Goal: Information Seeking & Learning: Learn about a topic

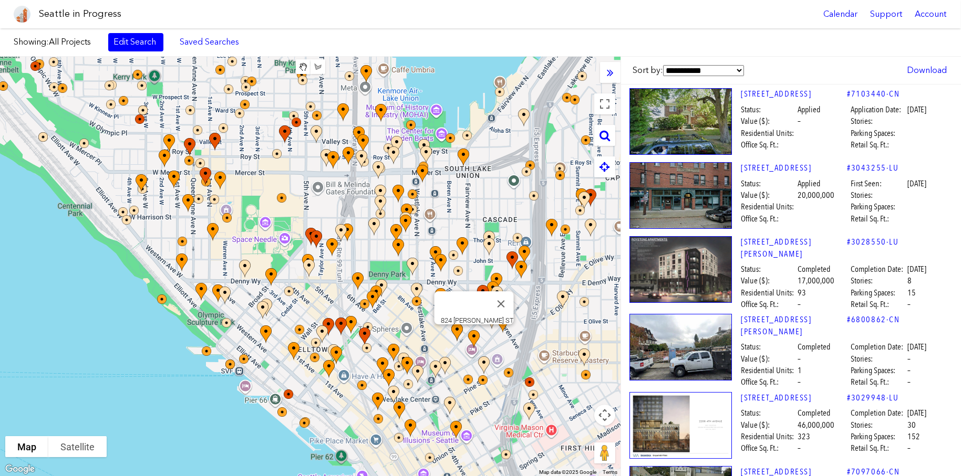
drag, startPoint x: 492, startPoint y: 356, endPoint x: 453, endPoint y: 324, distance: 50.5
click at [464, 326] on img at bounding box center [480, 348] width 32 height 45
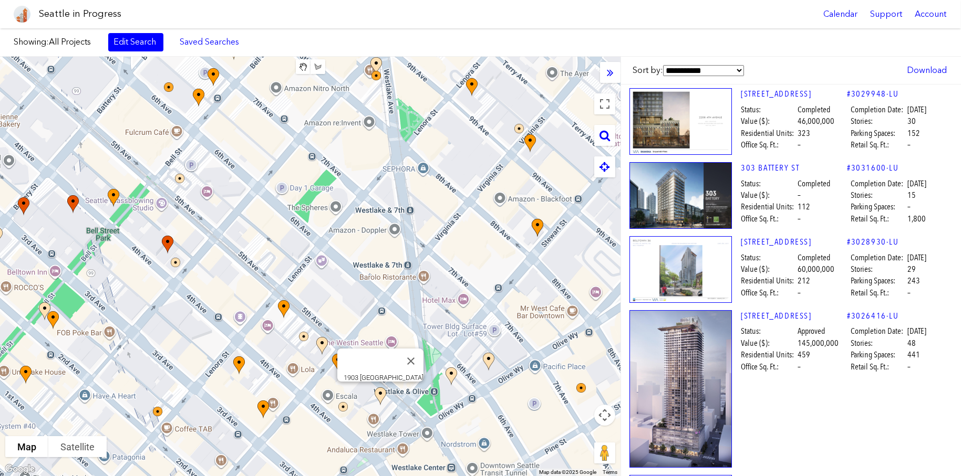
drag, startPoint x: 424, startPoint y: 431, endPoint x: 399, endPoint y: 394, distance: 44.3
click at [399, 394] on img at bounding box center [386, 406] width 32 height 45
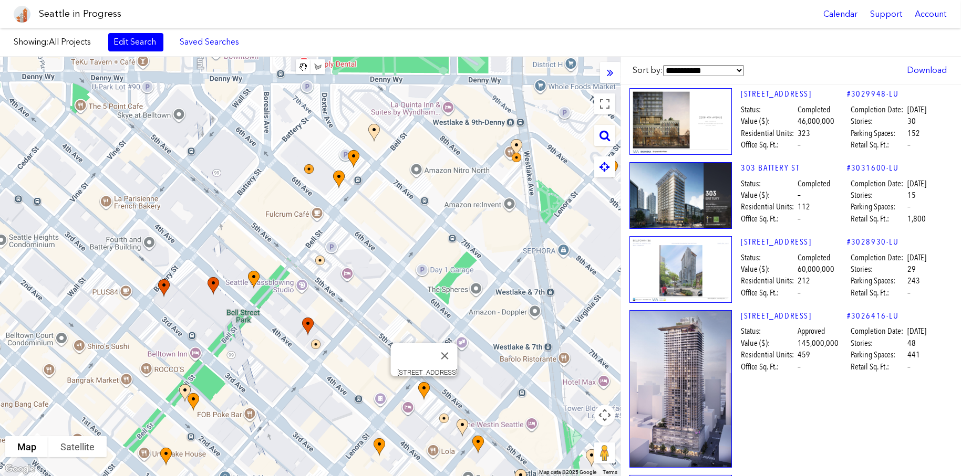
drag, startPoint x: 283, startPoint y: 315, endPoint x: 423, endPoint y: 398, distance: 163.7
click at [423, 398] on img at bounding box center [430, 400] width 32 height 45
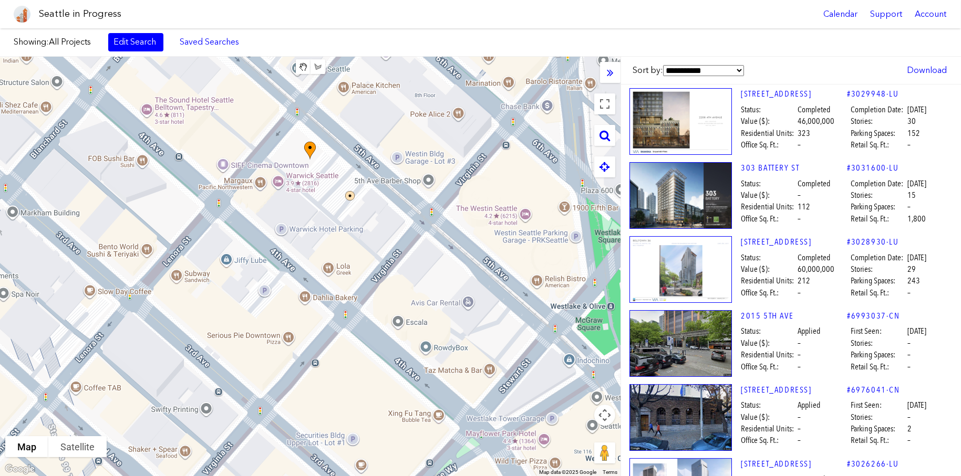
drag, startPoint x: 331, startPoint y: 289, endPoint x: 97, endPoint y: 42, distance: 340.8
click at [97, 42] on div "Showing: All Projects Edit Search Saved Searches Added to Saved Searches Done C…" at bounding box center [480, 252] width 961 height 448
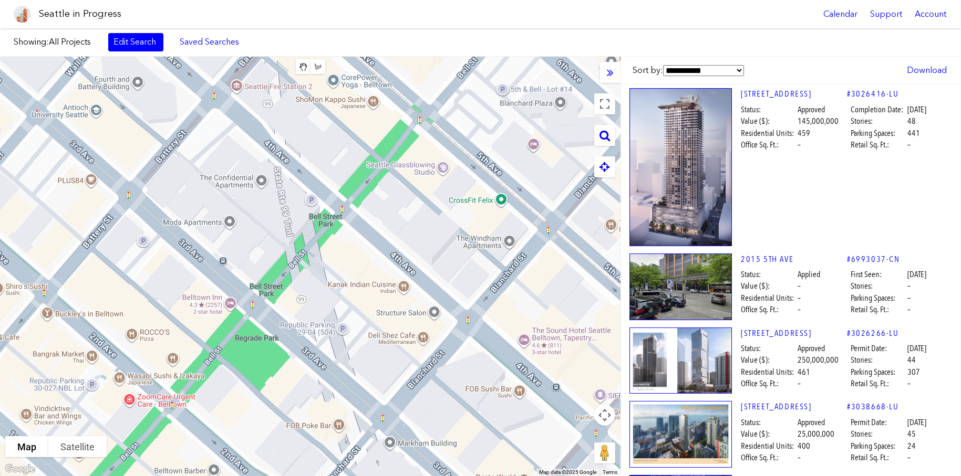
drag, startPoint x: 203, startPoint y: 183, endPoint x: 504, endPoint y: 324, distance: 332.3
click at [504, 324] on div at bounding box center [310, 267] width 620 height 420
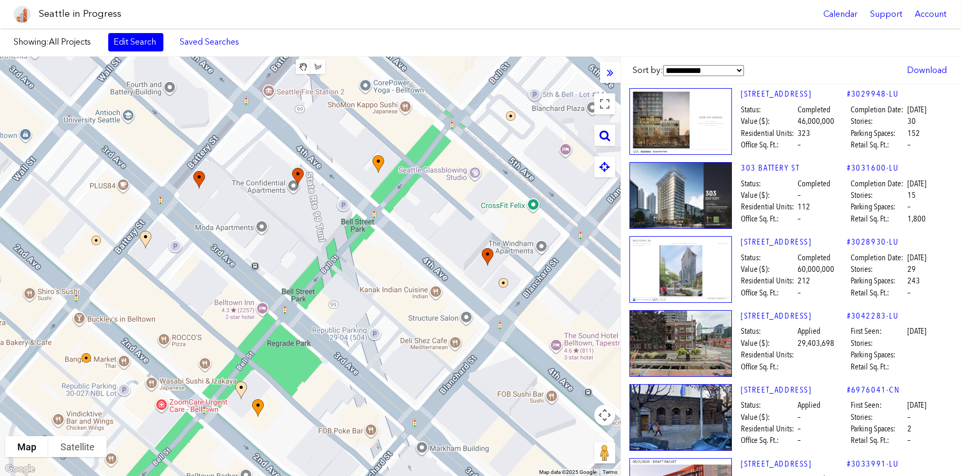
drag, startPoint x: 263, startPoint y: 348, endPoint x: 296, endPoint y: 354, distance: 33.5
click at [296, 354] on div at bounding box center [310, 267] width 620 height 420
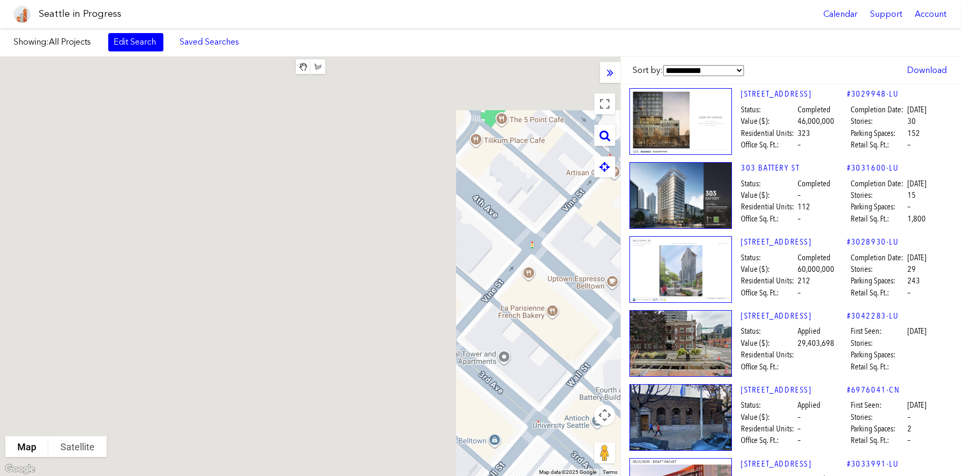
drag, startPoint x: 206, startPoint y: 164, endPoint x: 640, endPoint y: 428, distance: 507.6
click at [645, 433] on div "**********" at bounding box center [480, 267] width 961 height 420
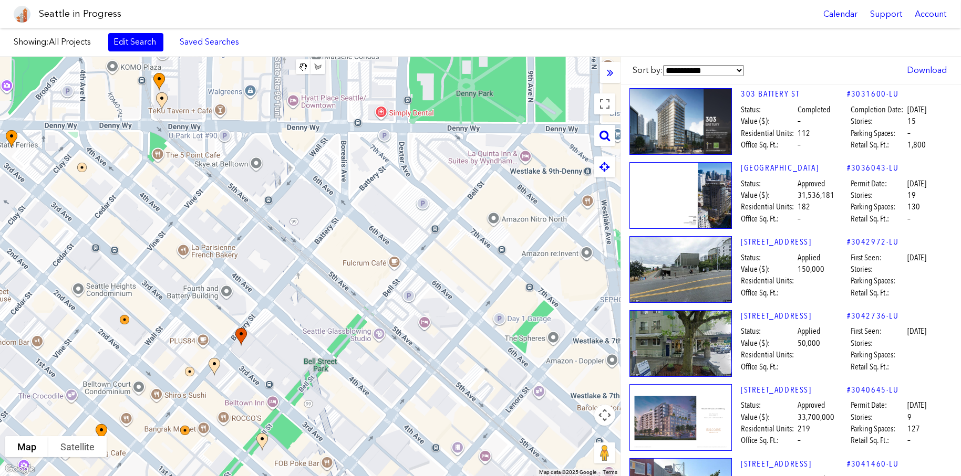
drag, startPoint x: 484, startPoint y: 284, endPoint x: 145, endPoint y: 268, distance: 339.7
click at [145, 268] on div at bounding box center [310, 267] width 620 height 420
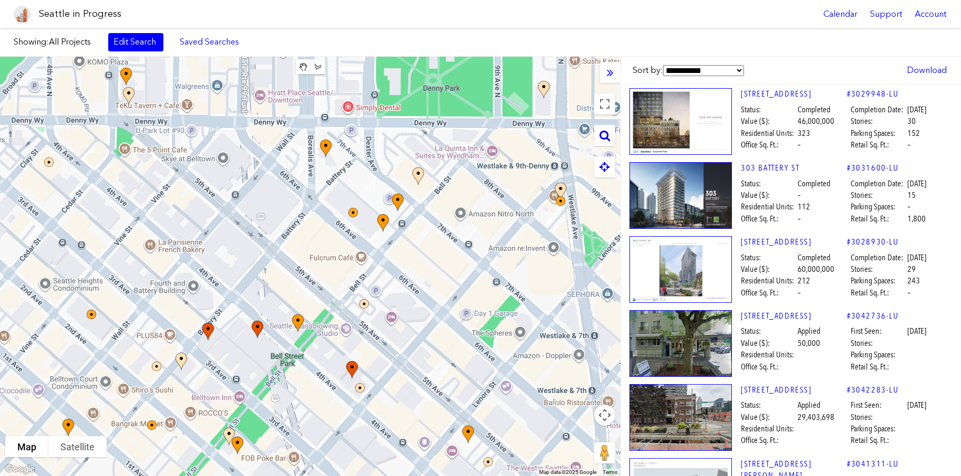
drag, startPoint x: 465, startPoint y: 296, endPoint x: 443, endPoint y: 292, distance: 22.6
click at [443, 292] on div at bounding box center [310, 267] width 620 height 420
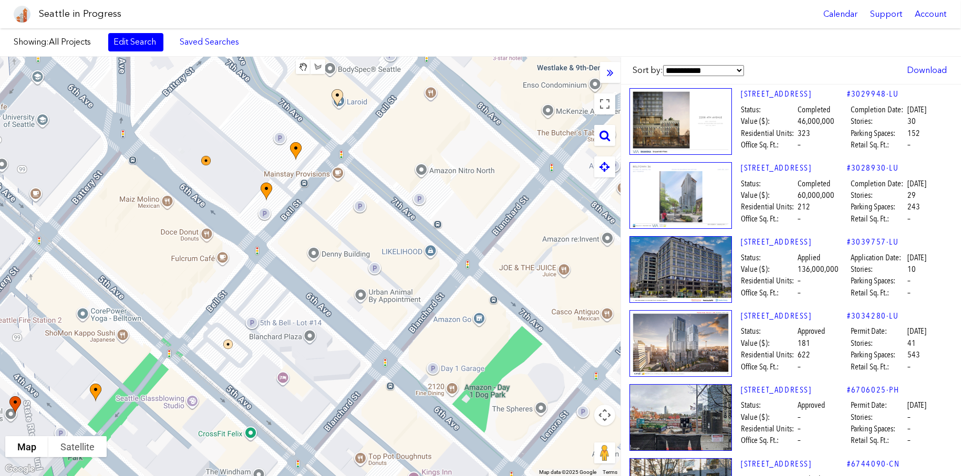
drag, startPoint x: 421, startPoint y: 271, endPoint x: 386, endPoint y: 296, distance: 44.0
click at [386, 296] on div at bounding box center [310, 267] width 620 height 420
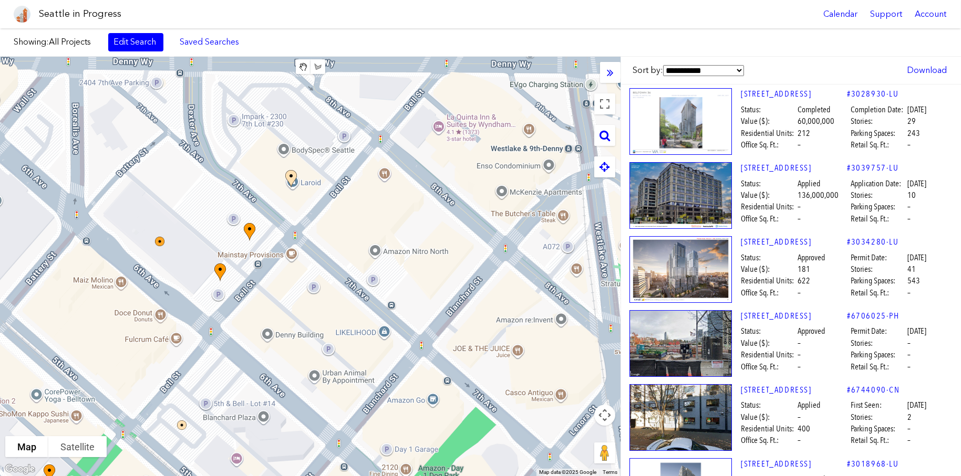
drag, startPoint x: 458, startPoint y: 376, endPoint x: 410, endPoint y: 452, distance: 90.7
click at [410, 452] on div at bounding box center [310, 267] width 620 height 420
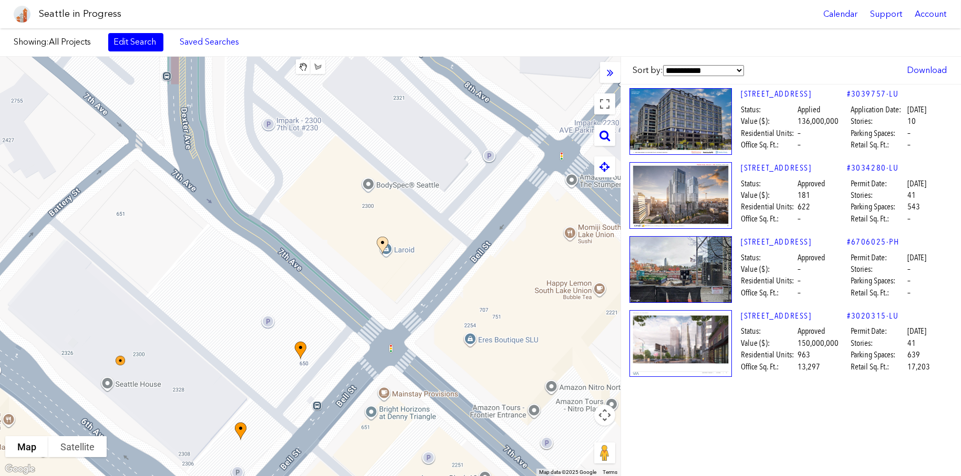
drag, startPoint x: 220, startPoint y: 200, endPoint x: 257, endPoint y: 284, distance: 92.2
click at [246, 289] on div at bounding box center [310, 267] width 620 height 420
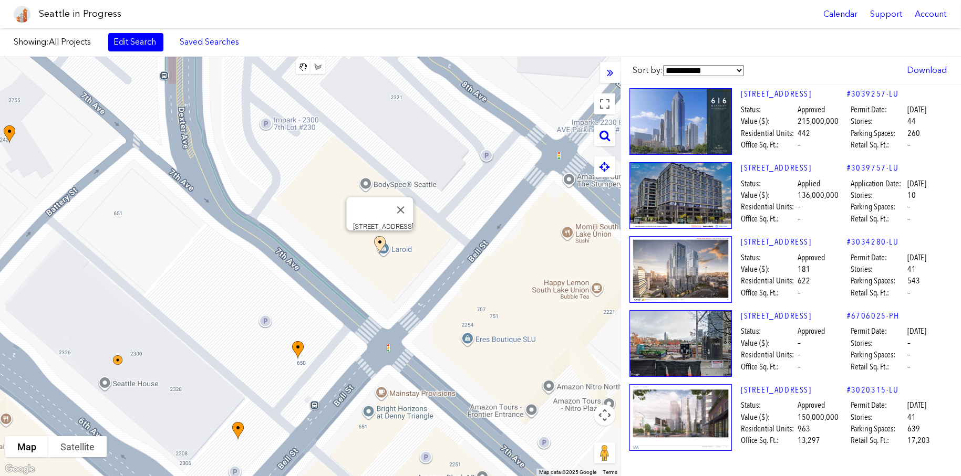
click at [379, 240] on img at bounding box center [386, 254] width 32 height 45
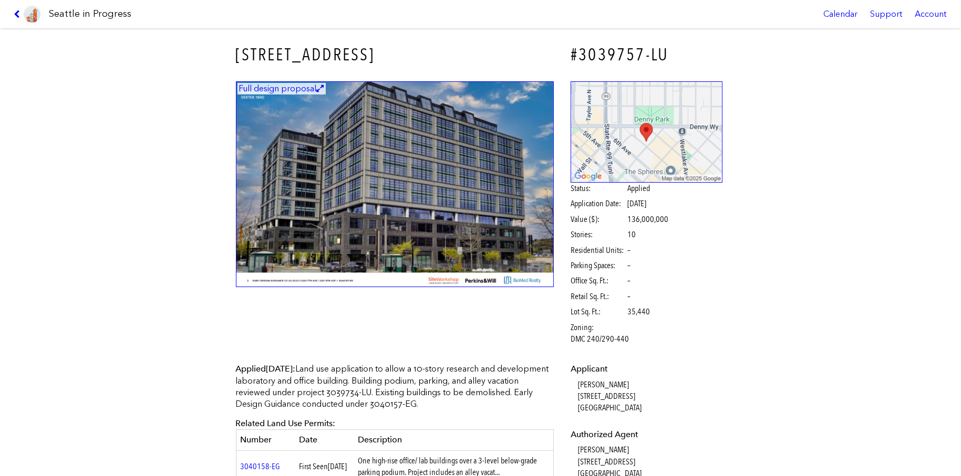
scroll to position [263, 0]
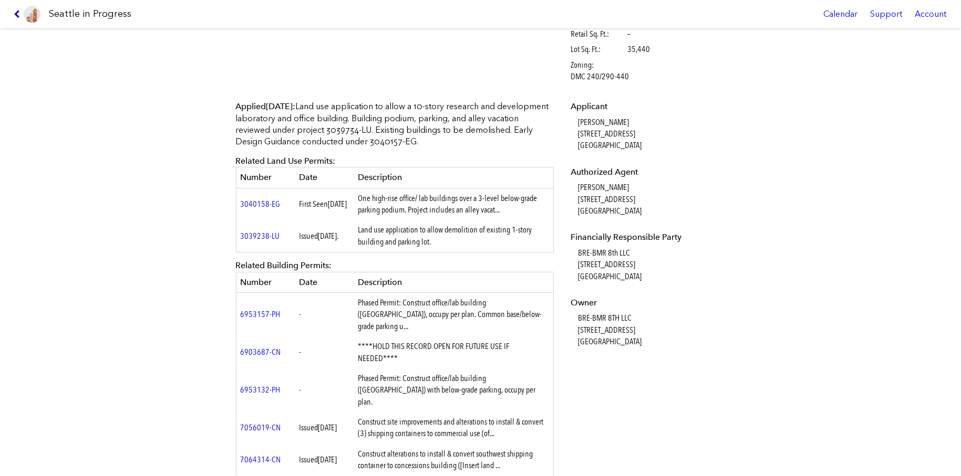
click at [19, 12] on icon at bounding box center [19, 14] width 10 height 8
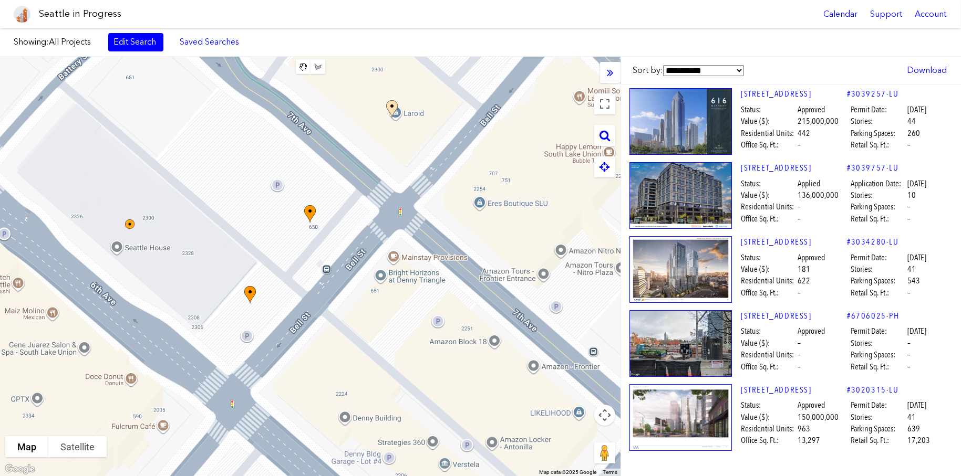
drag, startPoint x: 356, startPoint y: 310, endPoint x: 357, endPoint y: 189, distance: 121.9
click at [357, 189] on div at bounding box center [310, 267] width 620 height 420
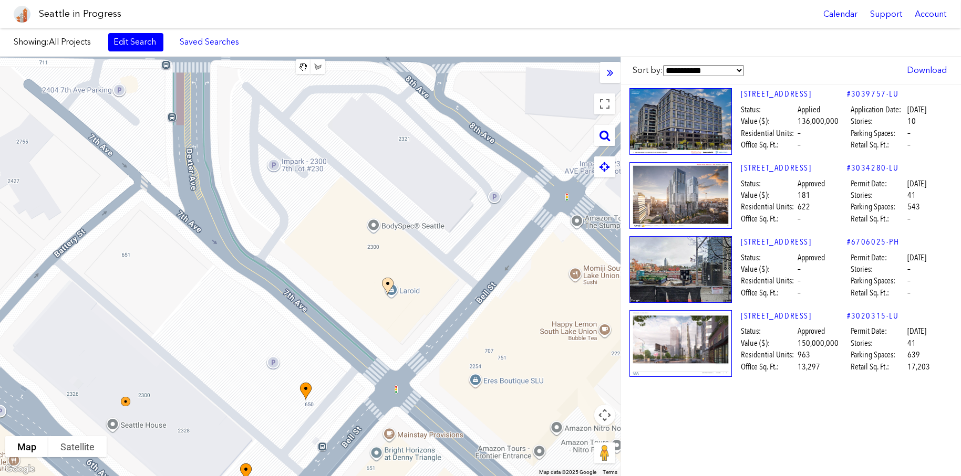
drag, startPoint x: 284, startPoint y: 266, endPoint x: 284, endPoint y: 405, distance: 138.7
click at [284, 406] on div at bounding box center [310, 267] width 620 height 420
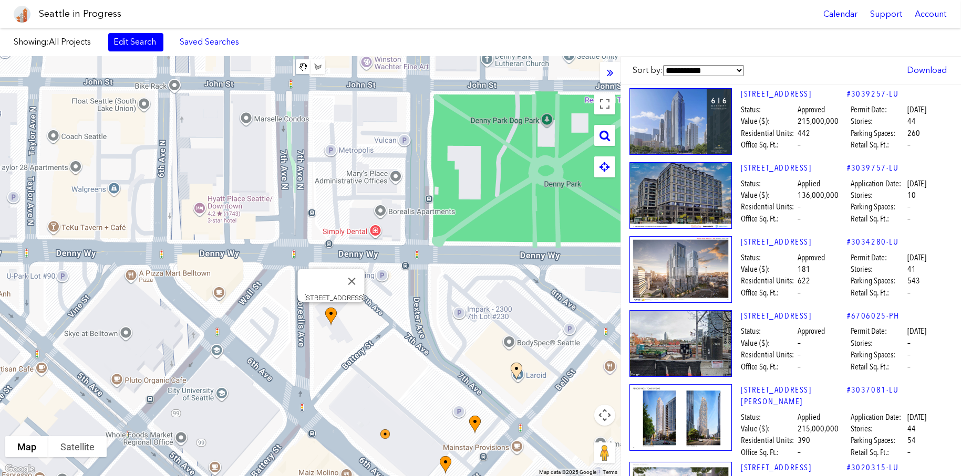
drag, startPoint x: 136, startPoint y: 225, endPoint x: 336, endPoint y: 329, distance: 226.0
click at [339, 328] on img at bounding box center [337, 326] width 32 height 45
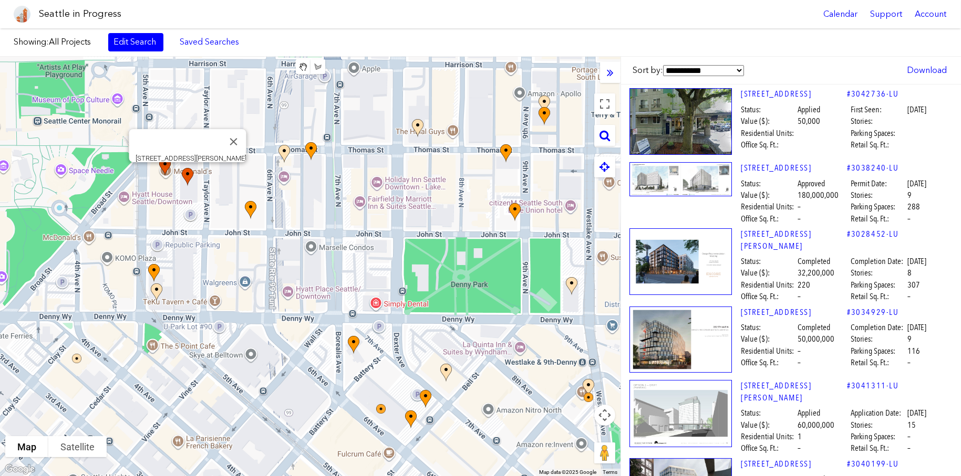
drag, startPoint x: 573, startPoint y: 295, endPoint x: 626, endPoint y: 324, distance: 61.1
click at [626, 324] on div "**********" at bounding box center [480, 267] width 961 height 420
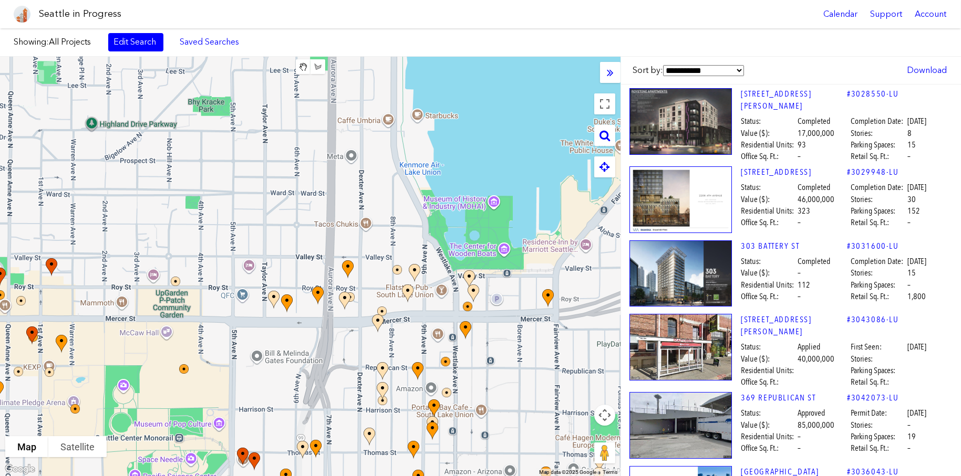
drag, startPoint x: 337, startPoint y: 206, endPoint x: 326, endPoint y: 403, distance: 197.3
click at [326, 403] on div at bounding box center [310, 267] width 620 height 420
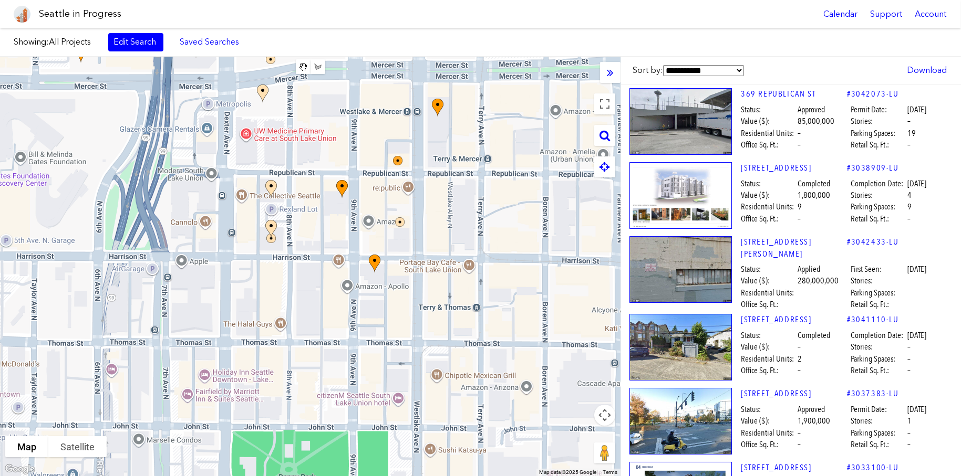
drag, startPoint x: 480, startPoint y: 423, endPoint x: 339, endPoint y: 250, distance: 222.9
click at [341, 231] on div at bounding box center [310, 267] width 620 height 420
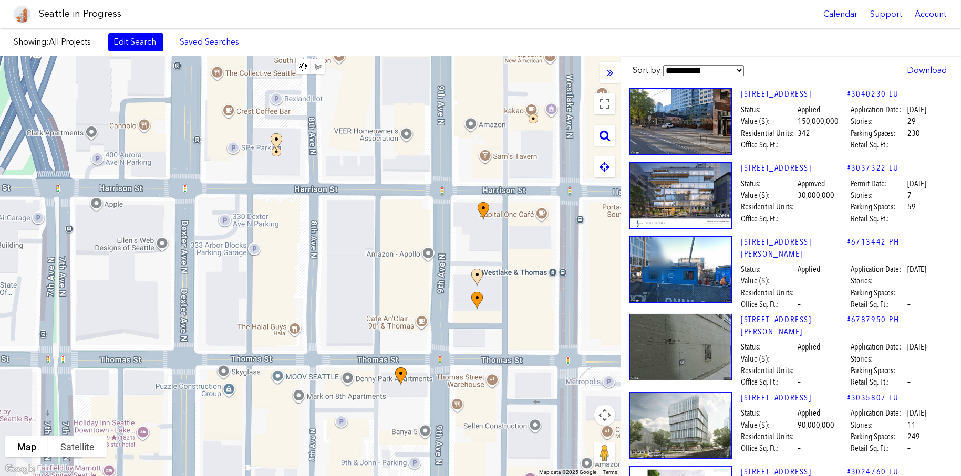
drag, startPoint x: 106, startPoint y: 312, endPoint x: 353, endPoint y: 365, distance: 252.7
click at [353, 365] on div at bounding box center [310, 267] width 620 height 420
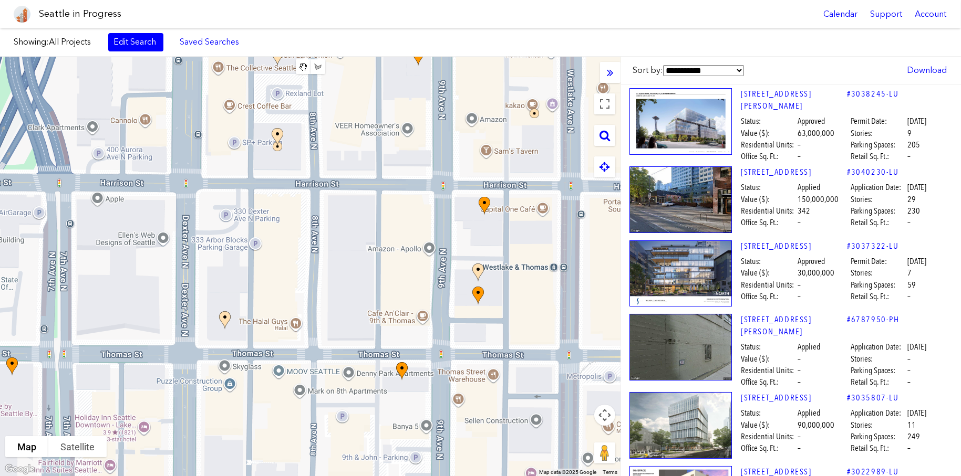
drag, startPoint x: 345, startPoint y: 381, endPoint x: 345, endPoint y: 371, distance: 10.5
click at [347, 372] on div at bounding box center [310, 267] width 620 height 420
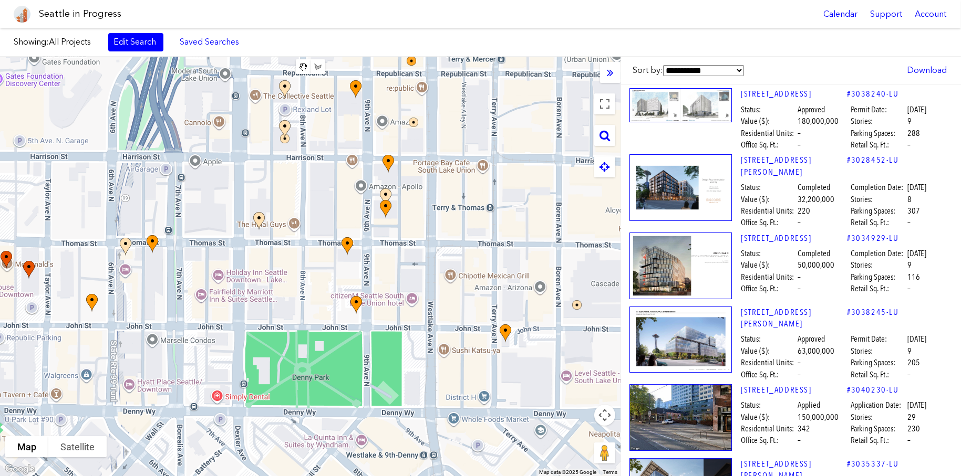
drag, startPoint x: 212, startPoint y: 410, endPoint x: 172, endPoint y: 245, distance: 169.7
click at [185, 290] on div at bounding box center [310, 267] width 620 height 420
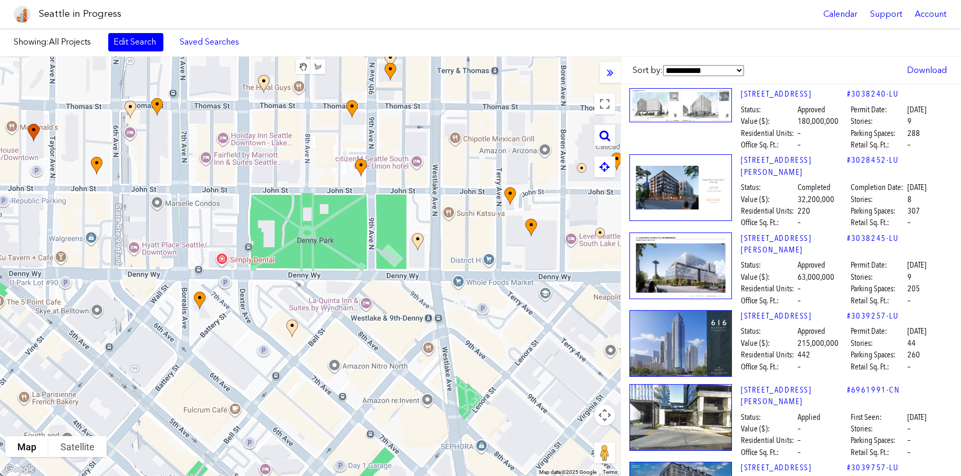
drag, startPoint x: 118, startPoint y: 397, endPoint x: 131, endPoint y: 274, distance: 123.6
click at [131, 274] on div at bounding box center [310, 267] width 620 height 420
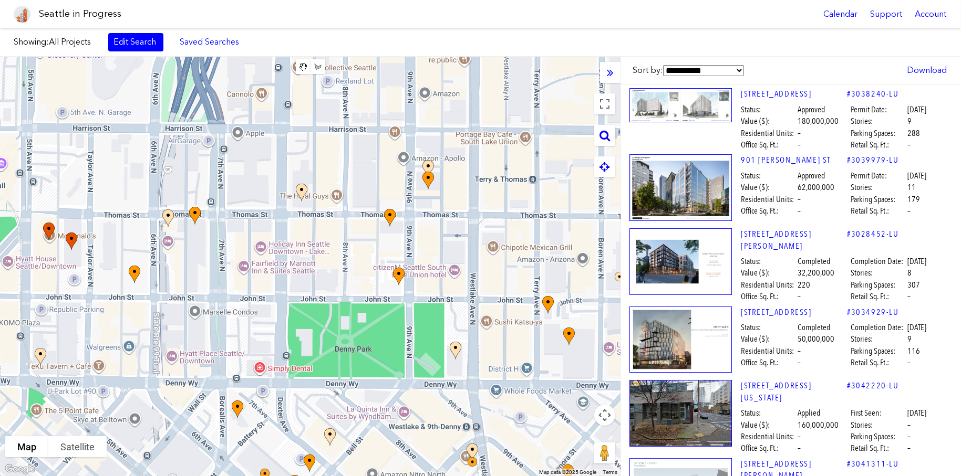
drag, startPoint x: 148, startPoint y: 180, endPoint x: 187, endPoint y: 289, distance: 115.8
click at [187, 289] on div at bounding box center [310, 267] width 620 height 420
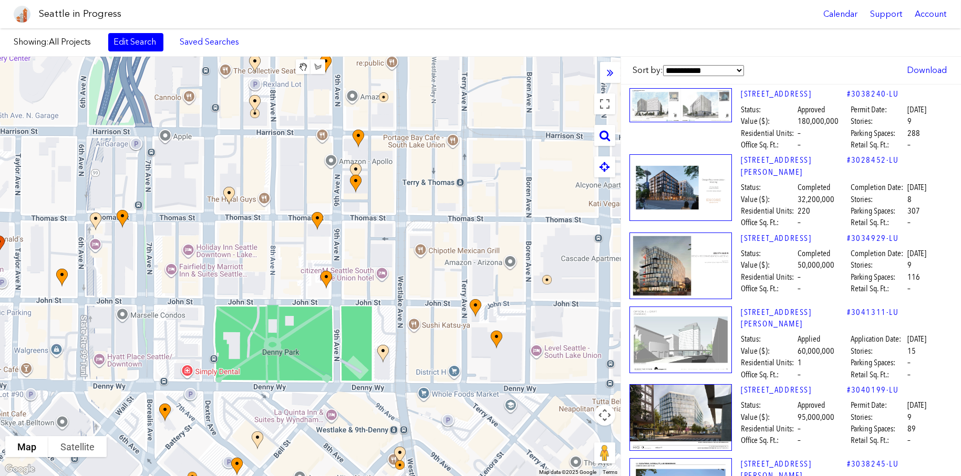
drag, startPoint x: 360, startPoint y: 407, endPoint x: 287, endPoint y: 408, distance: 72.5
click at [287, 408] on div at bounding box center [310, 267] width 620 height 420
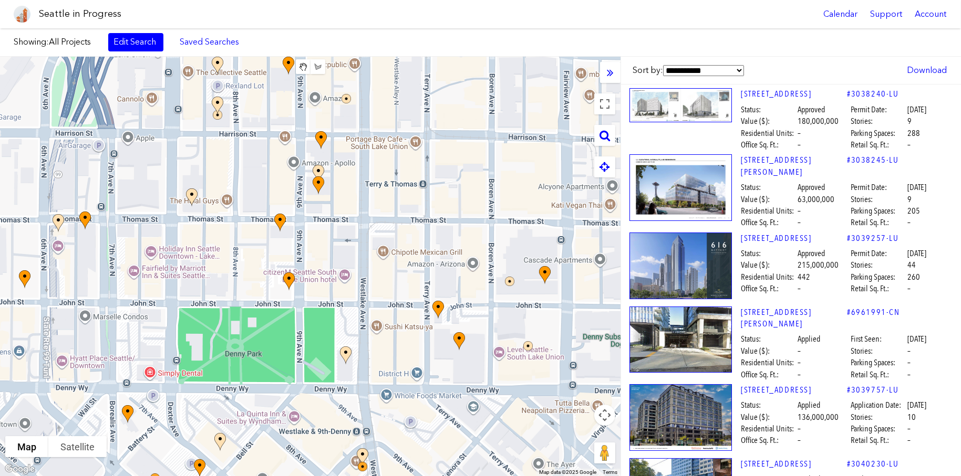
drag, startPoint x: 381, startPoint y: 205, endPoint x: 356, endPoint y: 203, distance: 24.8
click at [358, 203] on div at bounding box center [310, 267] width 620 height 420
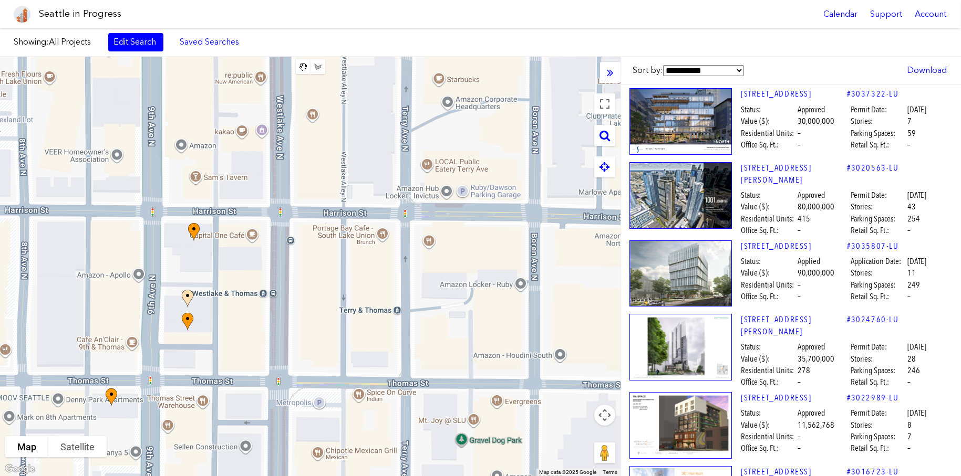
drag, startPoint x: 463, startPoint y: 264, endPoint x: 401, endPoint y: 417, distance: 165.0
click at [401, 417] on div at bounding box center [310, 267] width 620 height 420
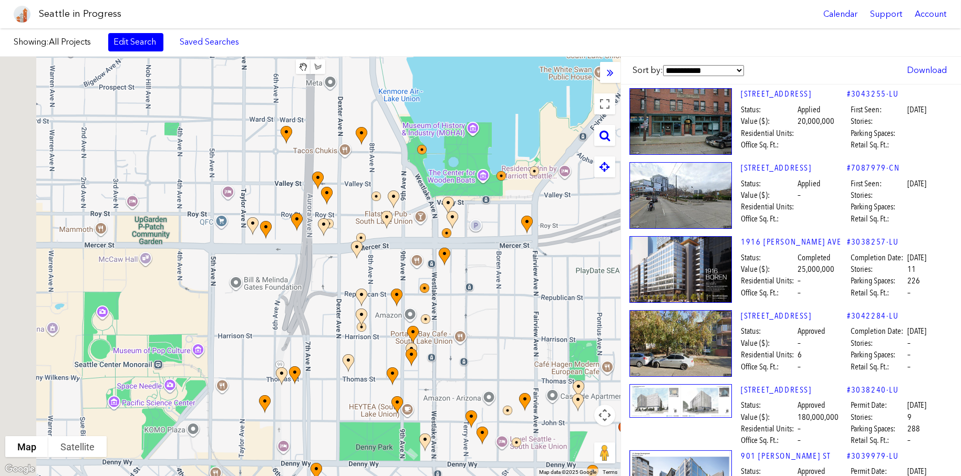
drag, startPoint x: 85, startPoint y: 303, endPoint x: 321, endPoint y: 353, distance: 241.5
click at [322, 353] on div at bounding box center [310, 267] width 620 height 420
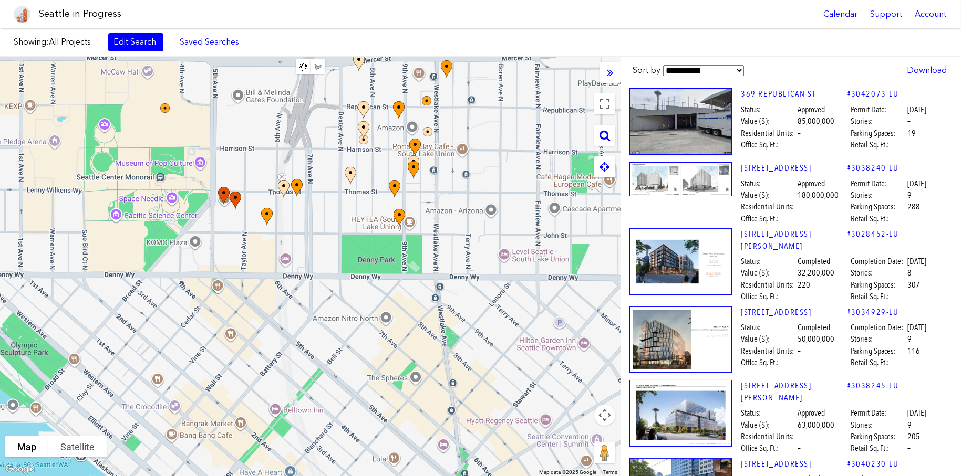
drag, startPoint x: 333, startPoint y: 361, endPoint x: 320, endPoint y: 190, distance: 171.2
click at [320, 190] on div at bounding box center [310, 267] width 620 height 420
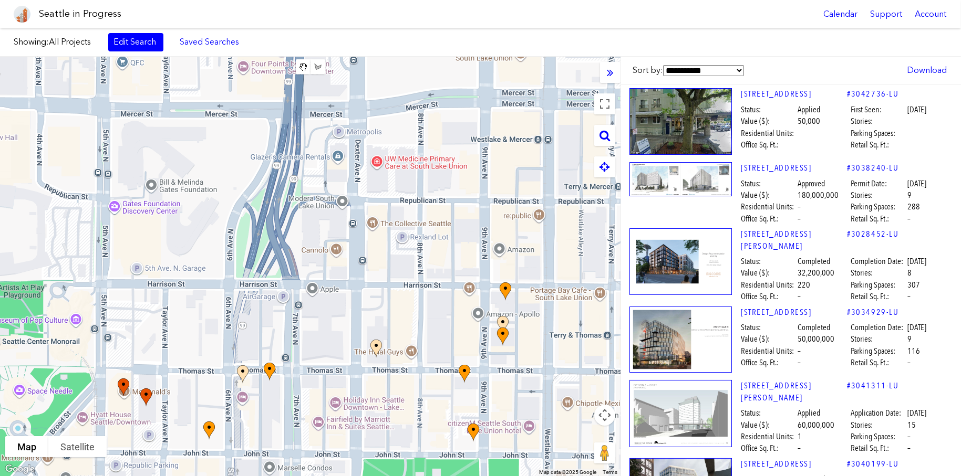
drag, startPoint x: 450, startPoint y: 310, endPoint x: 430, endPoint y: 464, distance: 154.7
click at [431, 473] on div at bounding box center [310, 267] width 620 height 420
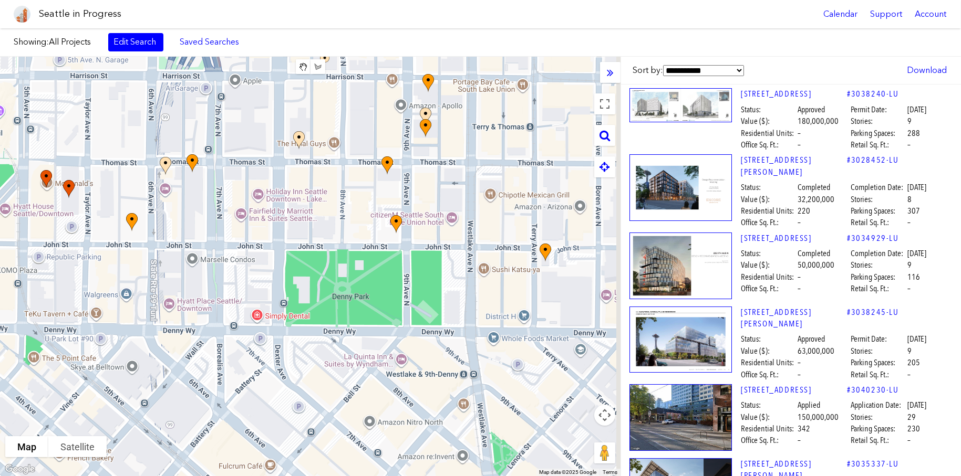
drag, startPoint x: 431, startPoint y: 381, endPoint x: 356, endPoint y: 180, distance: 214.1
click at [361, 180] on div at bounding box center [310, 267] width 620 height 420
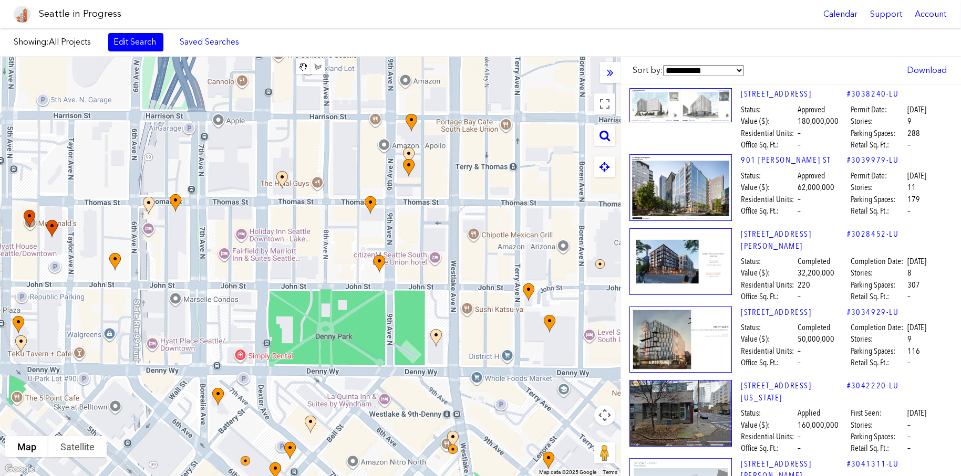
drag, startPoint x: 374, startPoint y: 415, endPoint x: 368, endPoint y: 462, distance: 48.2
click at [367, 463] on div at bounding box center [310, 267] width 620 height 420
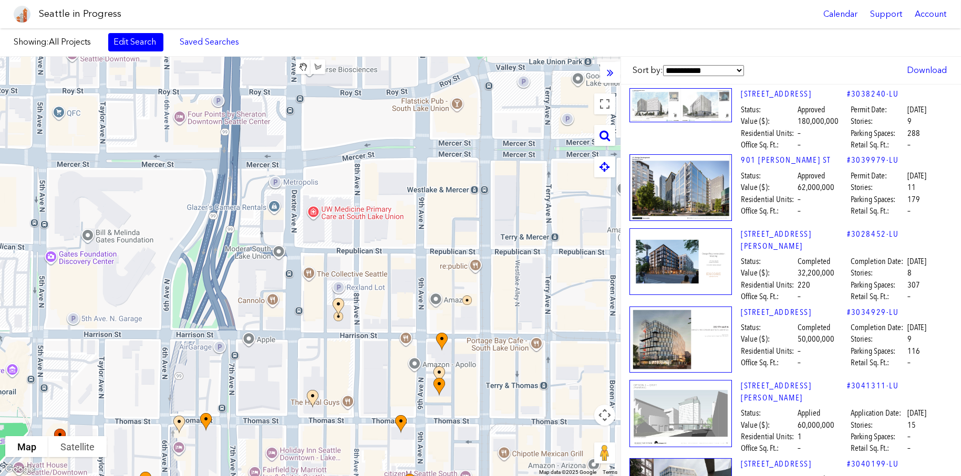
drag, startPoint x: 364, startPoint y: 266, endPoint x: 382, endPoint y: 444, distance: 179.5
click at [382, 445] on div at bounding box center [310, 267] width 620 height 420
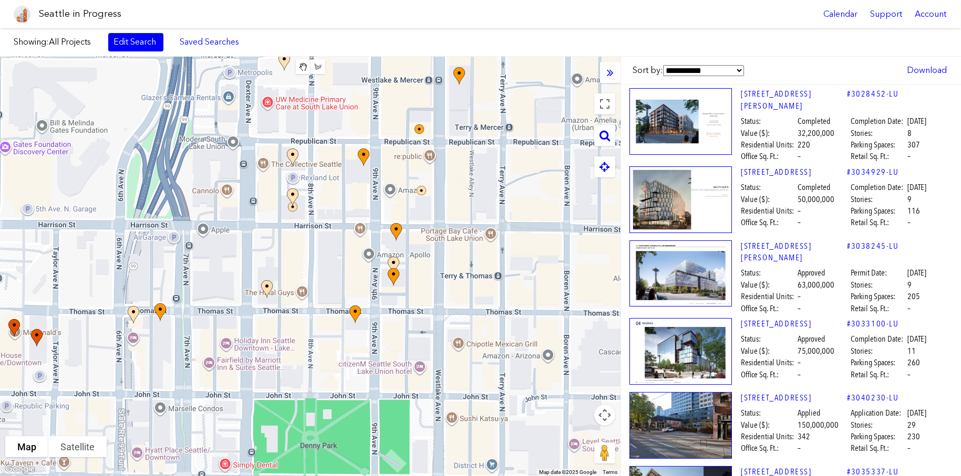
drag, startPoint x: 403, startPoint y: 267, endPoint x: 362, endPoint y: 128, distance: 144.6
click at [365, 111] on div at bounding box center [310, 267] width 620 height 420
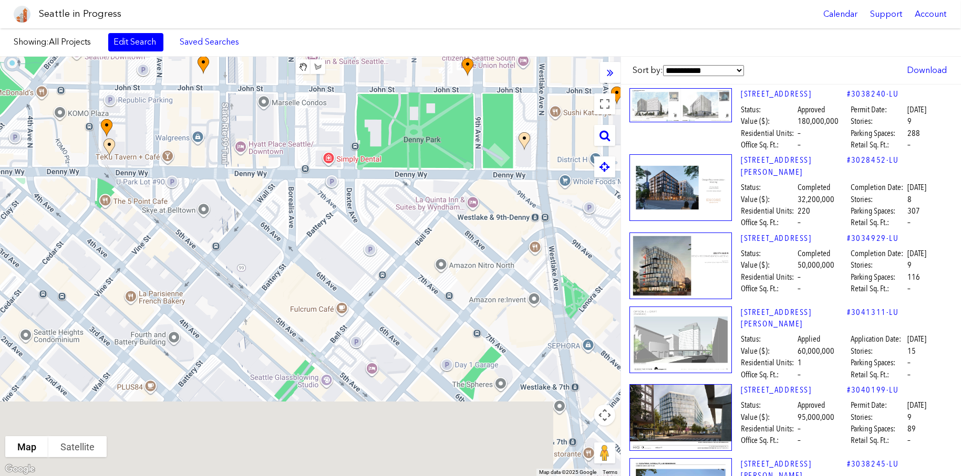
drag, startPoint x: 295, startPoint y: 309, endPoint x: 393, endPoint y: 12, distance: 313.2
click at [393, 12] on body "Seattle in Progress Calendar Support Account About [GEOGRAPHIC_DATA] in Progres…" at bounding box center [480, 238] width 961 height 476
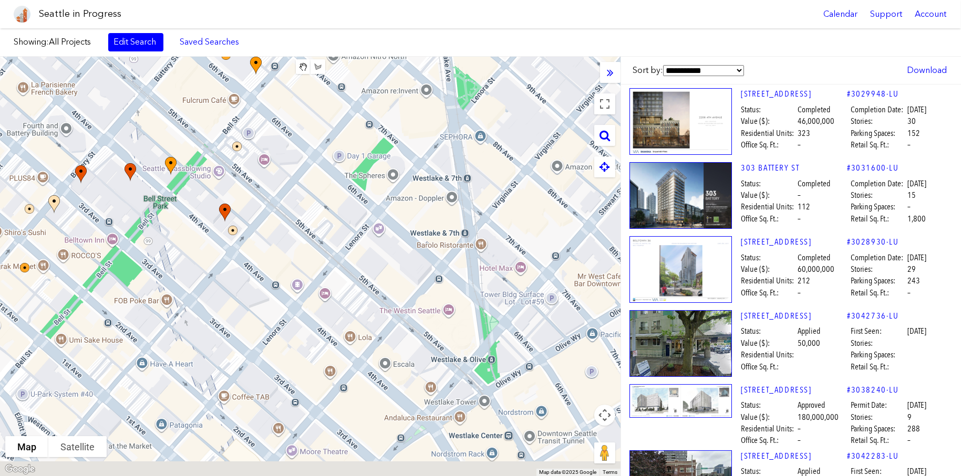
drag, startPoint x: 488, startPoint y: 433, endPoint x: 379, endPoint y: 223, distance: 236.1
click at [379, 223] on div at bounding box center [310, 267] width 620 height 420
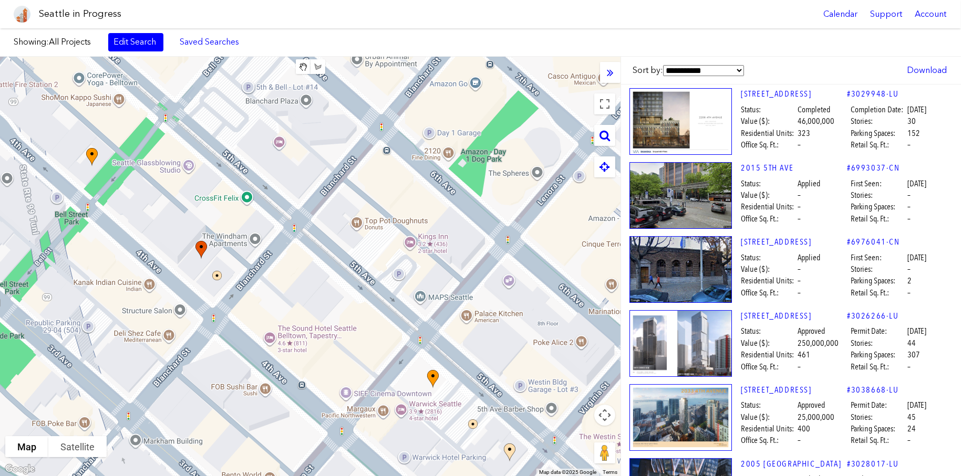
drag, startPoint x: 231, startPoint y: 271, endPoint x: 425, endPoint y: 476, distance: 282.4
click at [425, 476] on div at bounding box center [310, 267] width 620 height 420
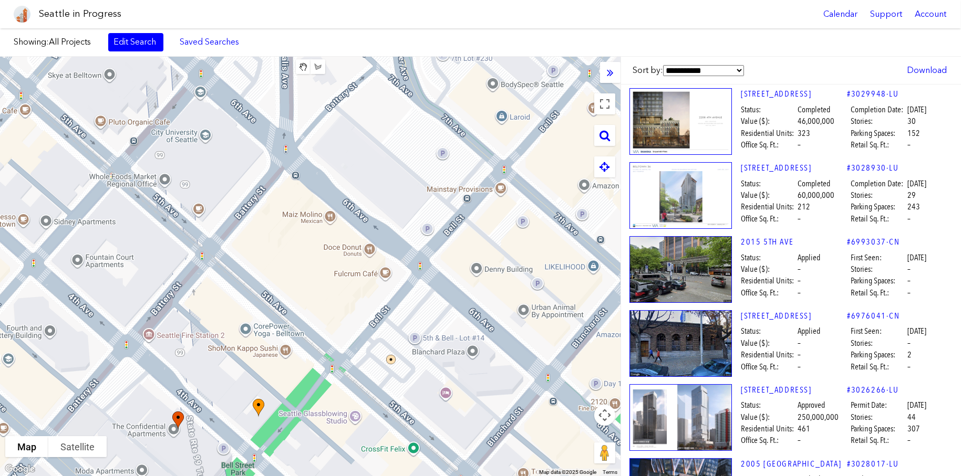
drag, startPoint x: 113, startPoint y: 215, endPoint x: 286, endPoint y: 444, distance: 286.8
click at [279, 462] on div at bounding box center [310, 267] width 620 height 420
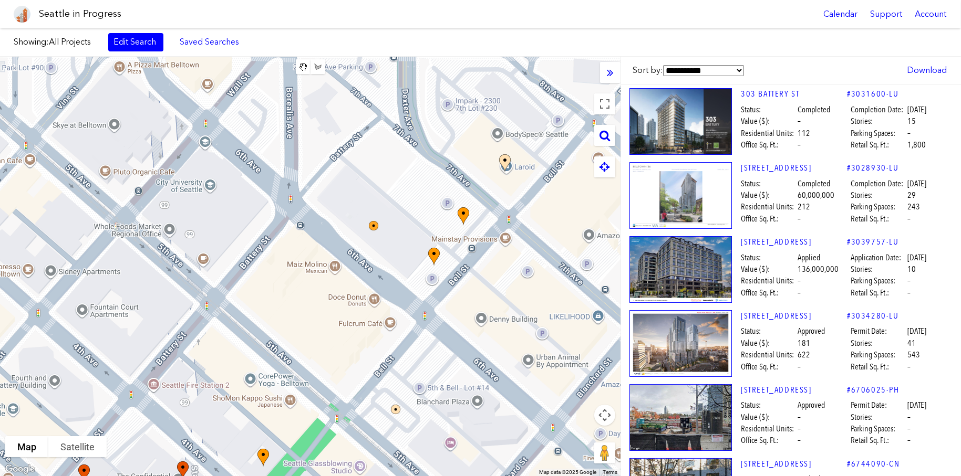
drag, startPoint x: 278, startPoint y: 123, endPoint x: 282, endPoint y: 204, distance: 81.5
click at [282, 204] on div at bounding box center [310, 267] width 620 height 420
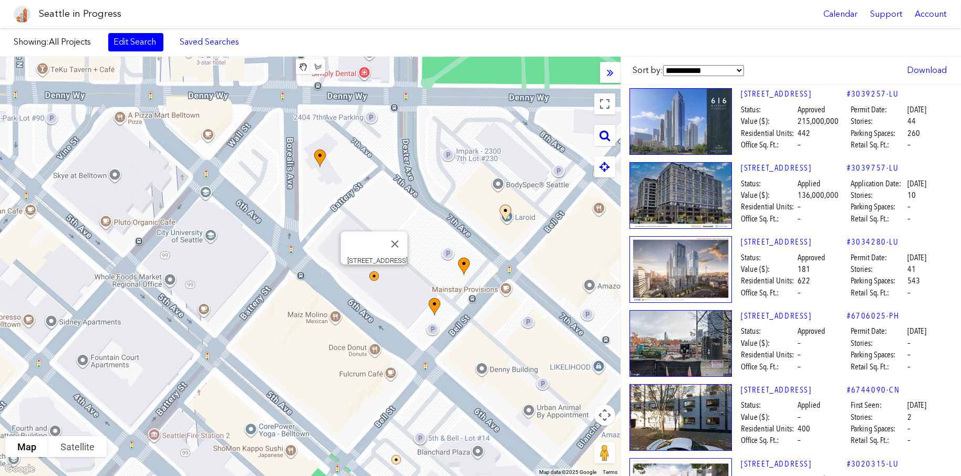
click at [378, 274] on img at bounding box center [381, 283] width 32 height 32
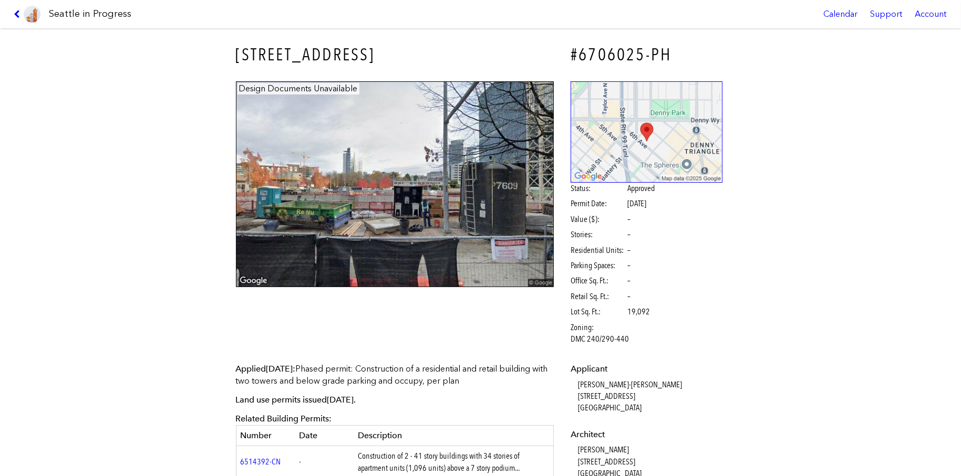
click at [11, 14] on div "Seattle in Progress Calendar Support Account" at bounding box center [480, 14] width 961 height 28
click at [10, 12] on link at bounding box center [26, 14] width 35 height 28
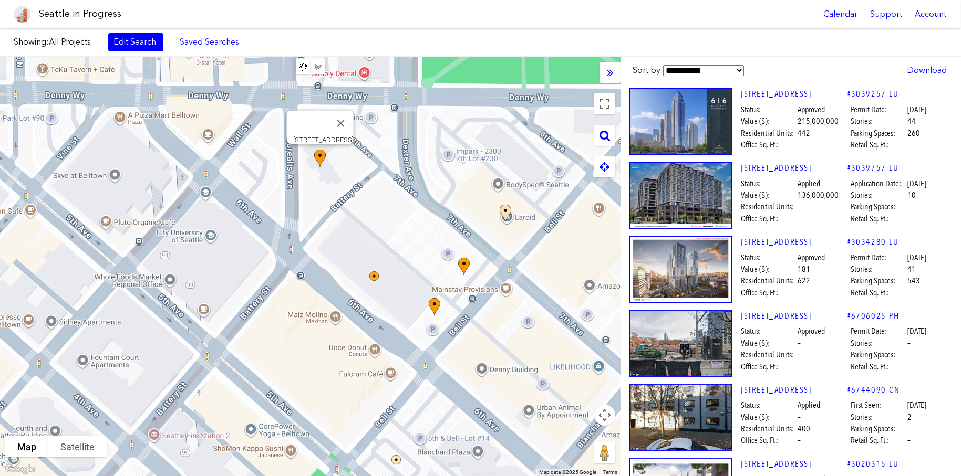
click at [664, 136] on img at bounding box center [680, 121] width 102 height 67
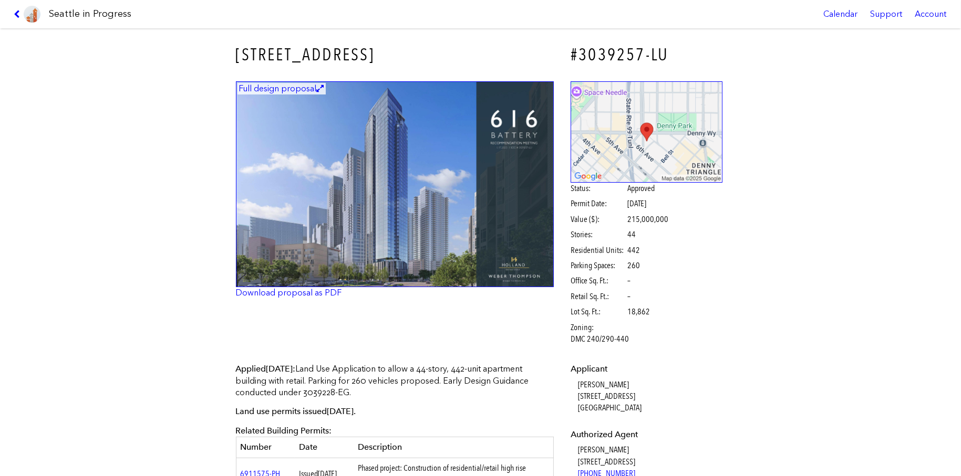
click at [504, 99] on img at bounding box center [395, 184] width 318 height 206
